Goal: Task Accomplishment & Management: Use online tool/utility

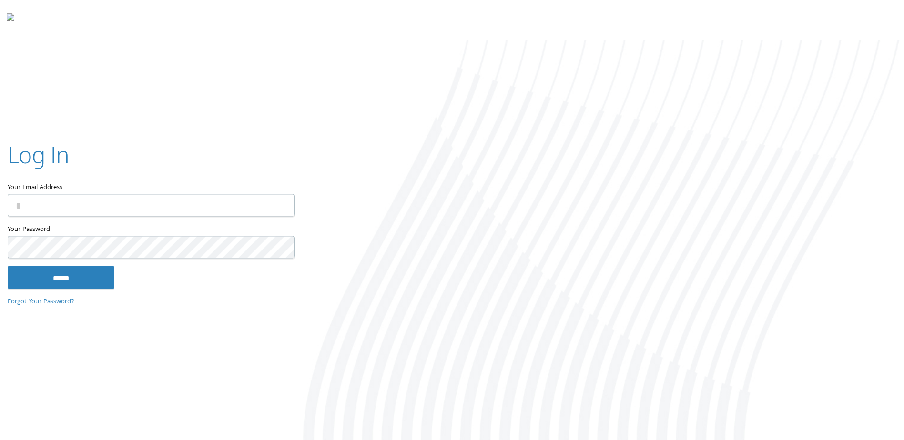
type input "**********"
click at [83, 288] on input "******" at bounding box center [61, 277] width 107 height 23
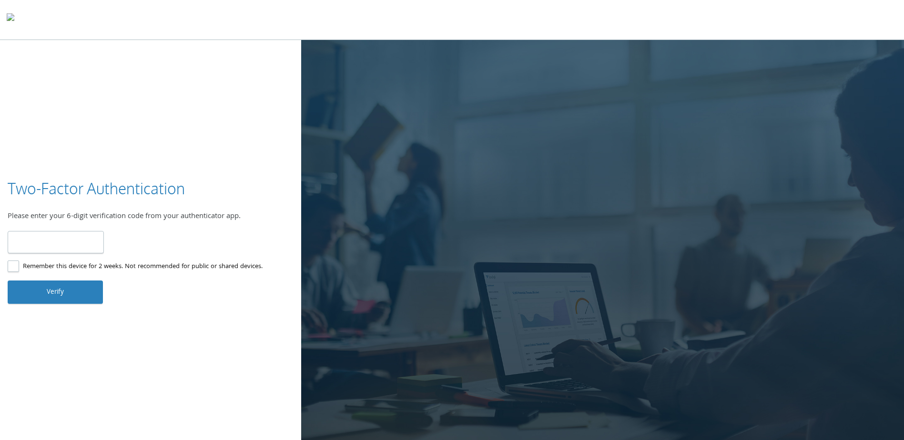
click at [64, 239] on input "number" at bounding box center [56, 242] width 96 height 22
type input "******"
